Goal: Find specific page/section

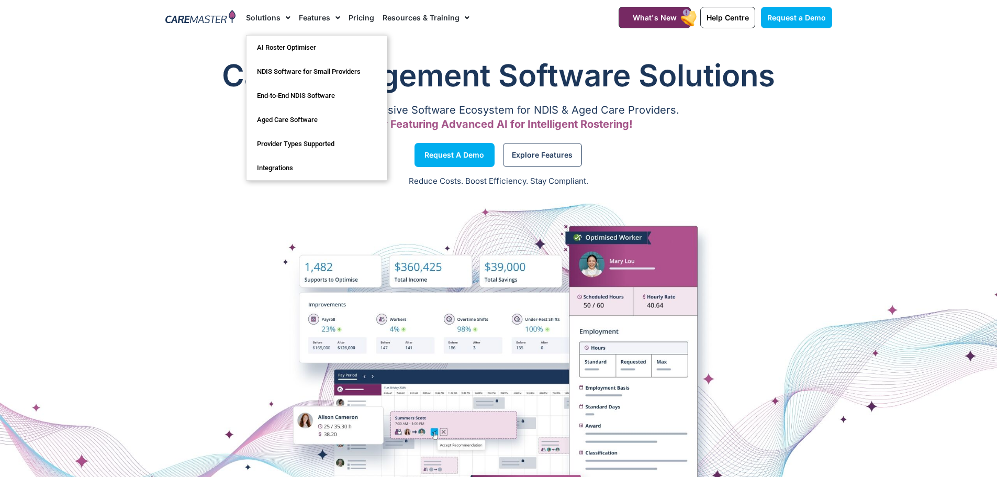
click at [203, 18] on img at bounding box center [200, 18] width 71 height 16
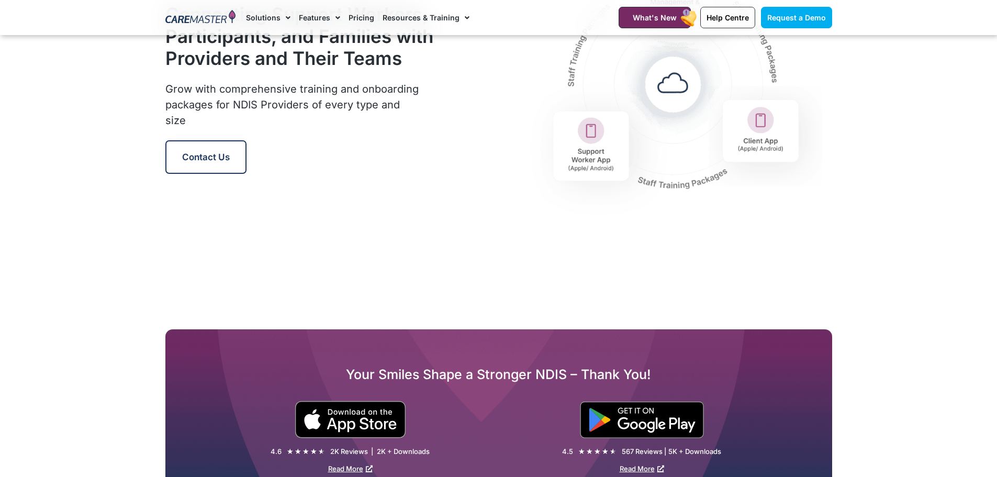
scroll to position [1203, 0]
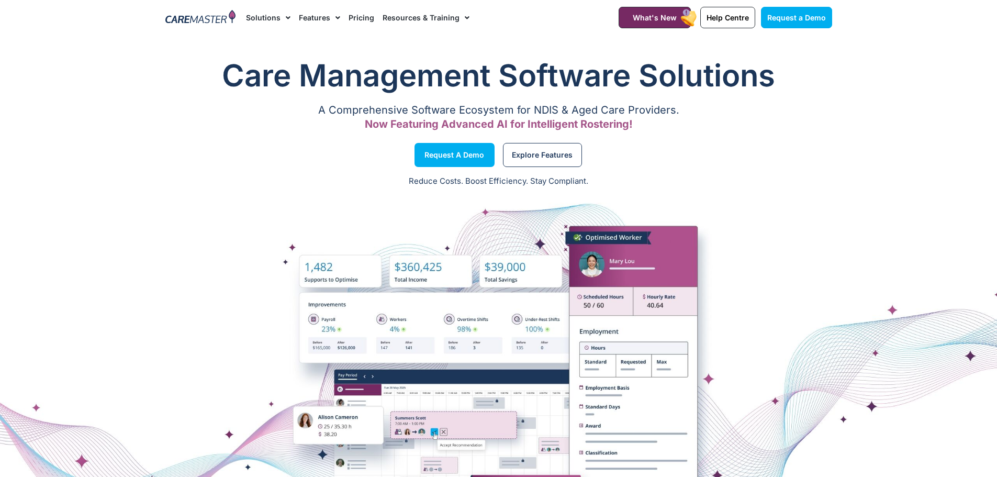
click at [210, 17] on img at bounding box center [200, 18] width 71 height 16
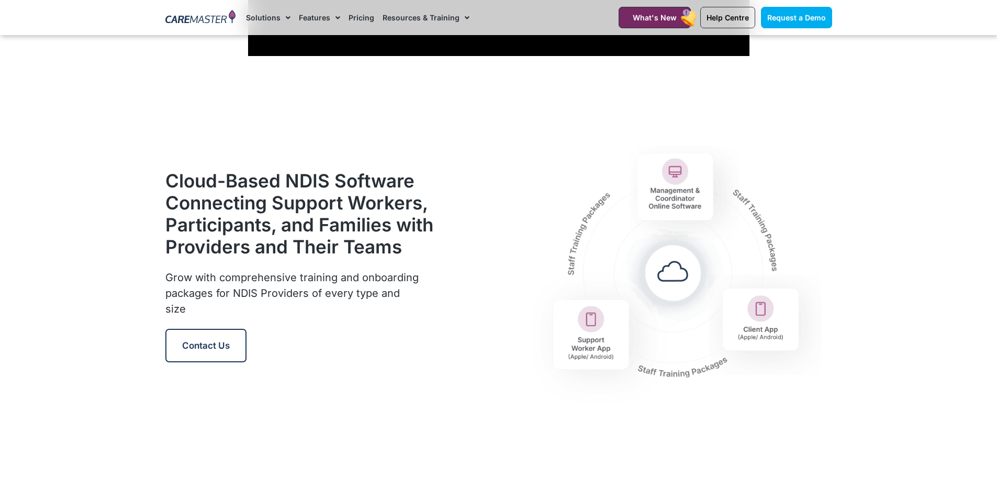
scroll to position [1203, 0]
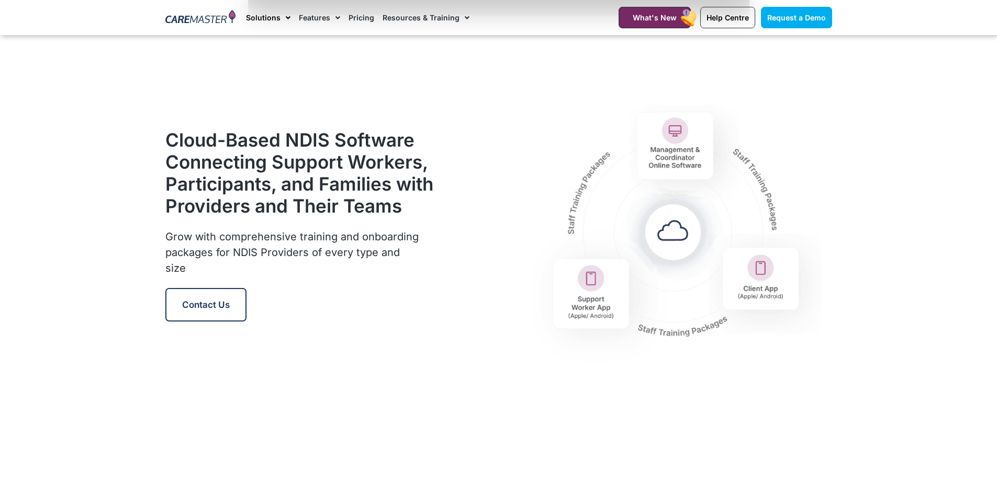
click at [288, 17] on span "Menu" at bounding box center [285, 18] width 10 height 18
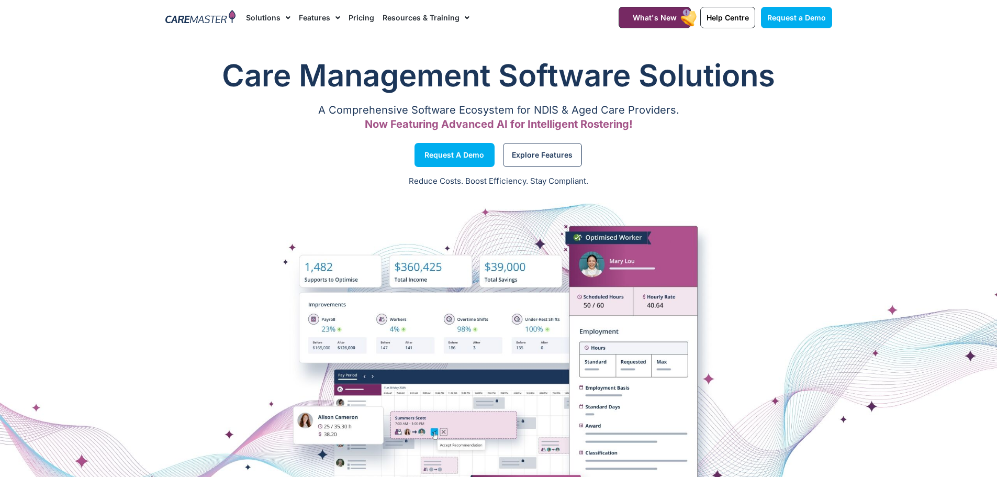
click at [184, 14] on img at bounding box center [200, 18] width 71 height 16
click at [733, 15] on span "Help Centre" at bounding box center [727, 17] width 42 height 9
click at [723, 15] on span "Help Centre" at bounding box center [727, 17] width 42 height 9
